Goal: Check status: Check status

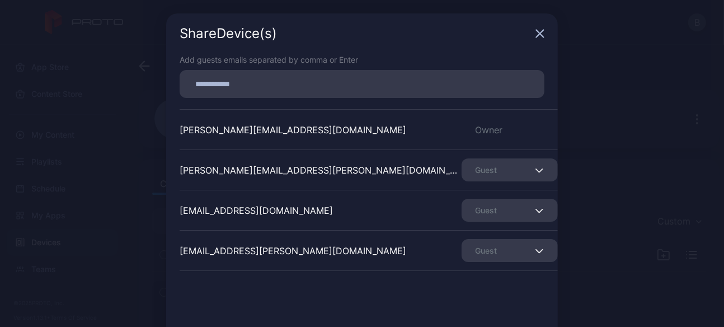
click at [535, 34] on icon "button" at bounding box center [539, 33] width 9 height 9
